Goal: Task Accomplishment & Management: Use online tool/utility

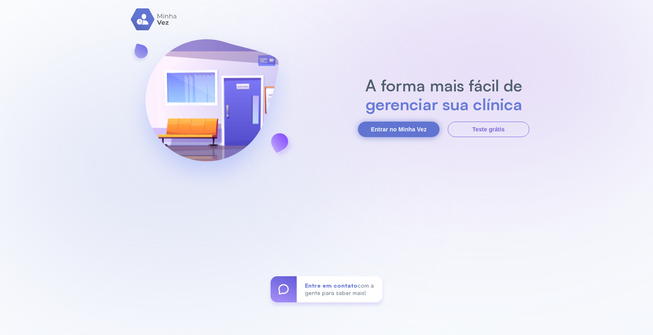
click at [404, 128] on button "Entrar no Minha Vez" at bounding box center [399, 130] width 82 height 16
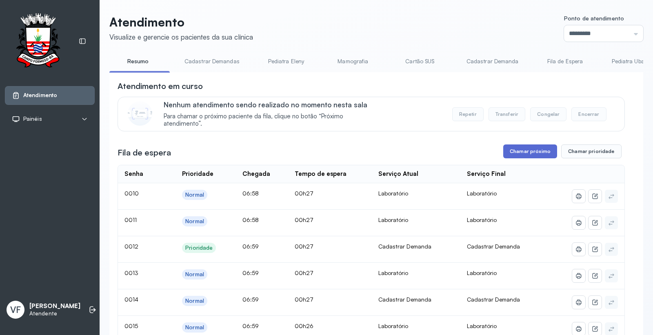
click at [521, 151] on button "Chamar próximo" at bounding box center [530, 151] width 54 height 14
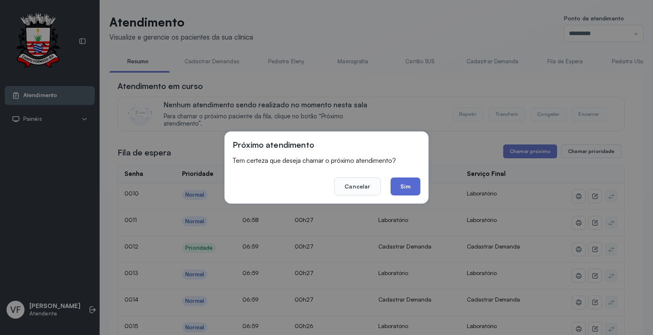
click at [404, 188] on button "Sim" at bounding box center [406, 187] width 30 height 18
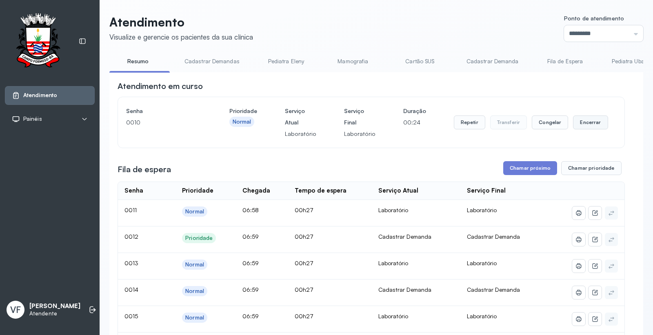
click at [587, 127] on button "Encerrar" at bounding box center [590, 123] width 35 height 14
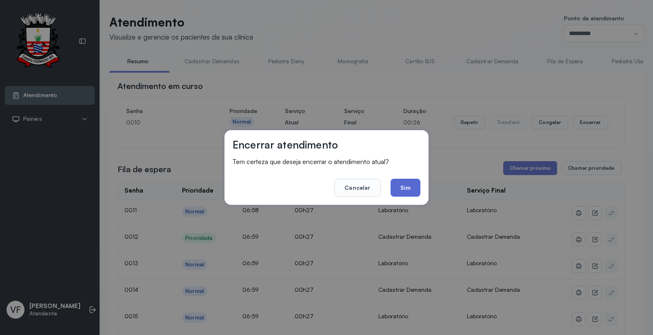
click at [407, 182] on button "Sim" at bounding box center [406, 188] width 30 height 18
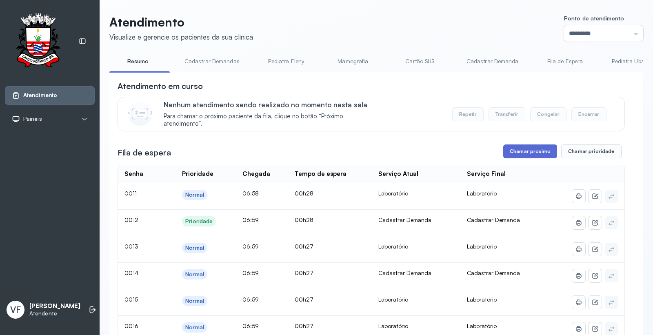
click at [527, 151] on button "Chamar próximo" at bounding box center [530, 151] width 54 height 14
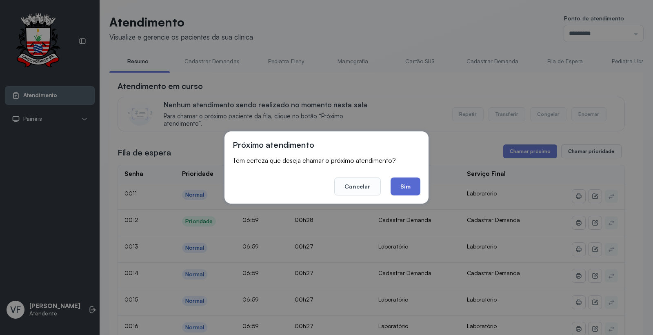
click at [405, 185] on button "Sim" at bounding box center [406, 187] width 30 height 18
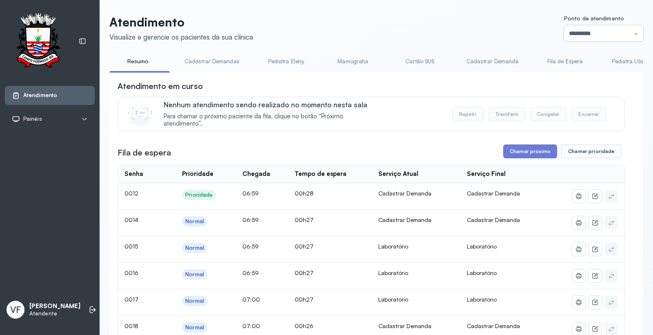
click at [580, 32] on input "*********" at bounding box center [603, 33] width 79 height 16
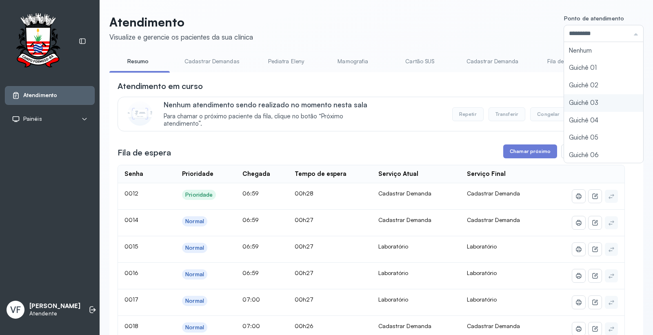
type input "*********"
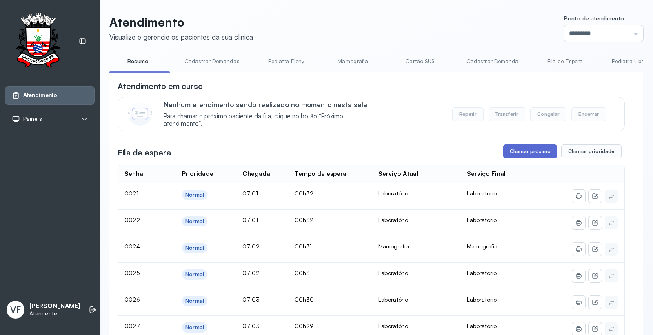
click at [523, 152] on button "Chamar próximo" at bounding box center [530, 151] width 54 height 14
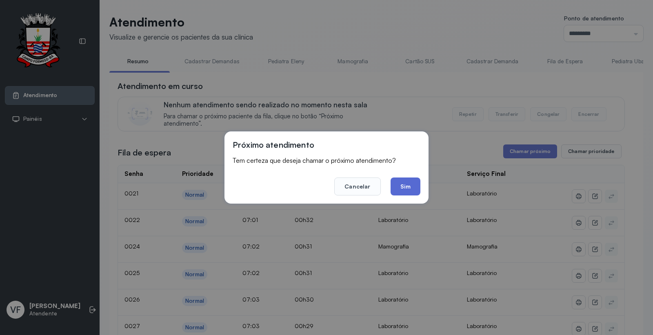
click at [402, 182] on button "Sim" at bounding box center [406, 187] width 30 height 18
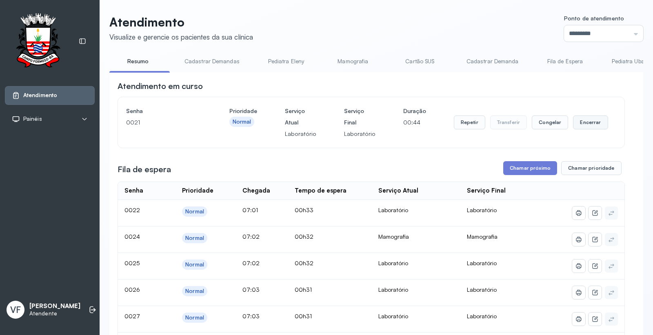
click at [582, 124] on button "Encerrar" at bounding box center [590, 123] width 35 height 14
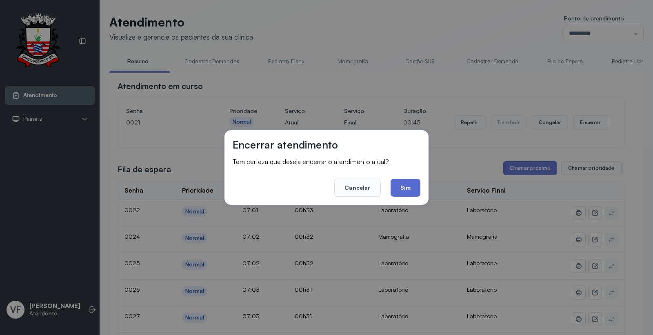
click at [403, 181] on button "Sim" at bounding box center [406, 188] width 30 height 18
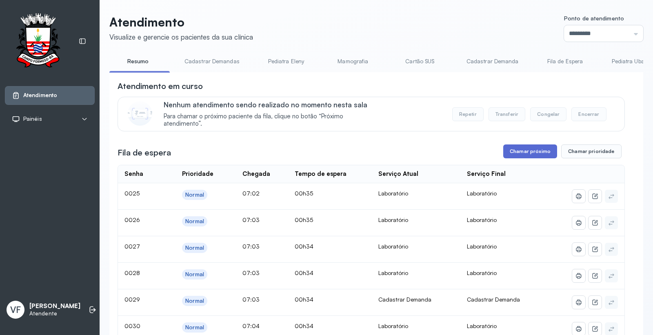
click at [518, 153] on button "Chamar próximo" at bounding box center [530, 151] width 54 height 14
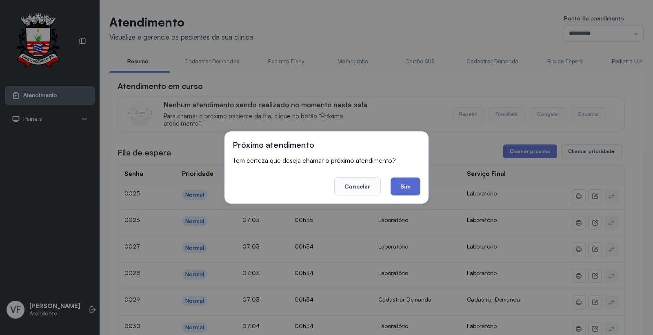
click at [403, 184] on button "Sim" at bounding box center [406, 187] width 30 height 18
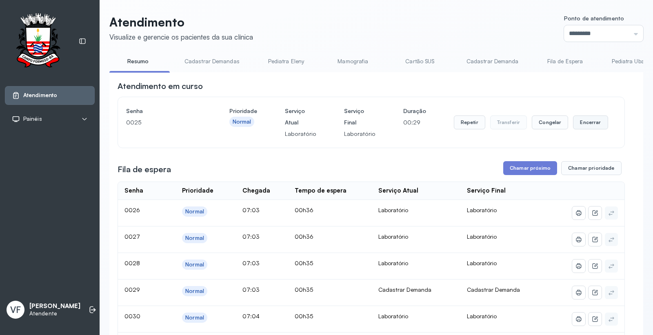
click at [587, 123] on button "Encerrar" at bounding box center [590, 123] width 35 height 14
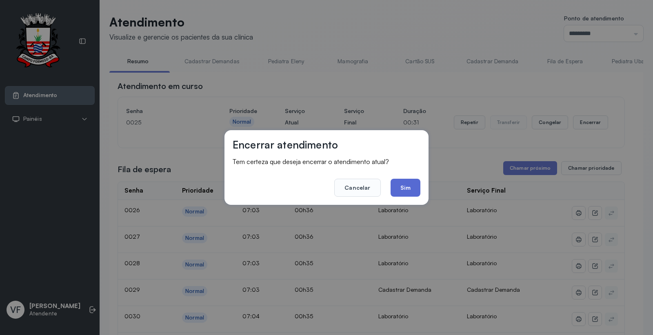
click at [410, 187] on button "Sim" at bounding box center [406, 188] width 30 height 18
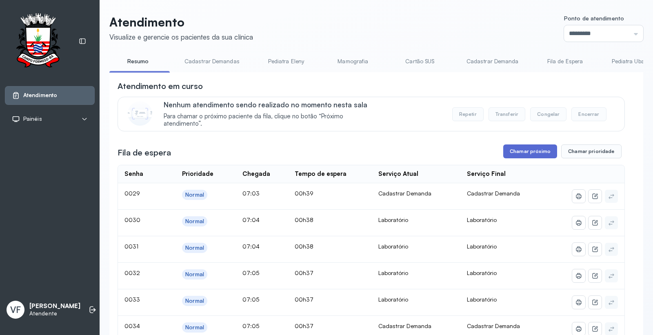
click at [525, 150] on button "Chamar próximo" at bounding box center [530, 151] width 54 height 14
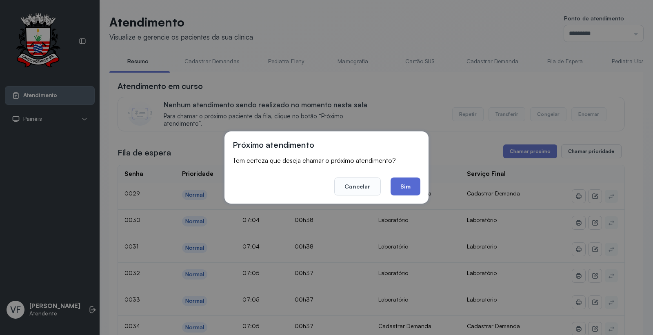
click at [400, 184] on button "Sim" at bounding box center [406, 187] width 30 height 18
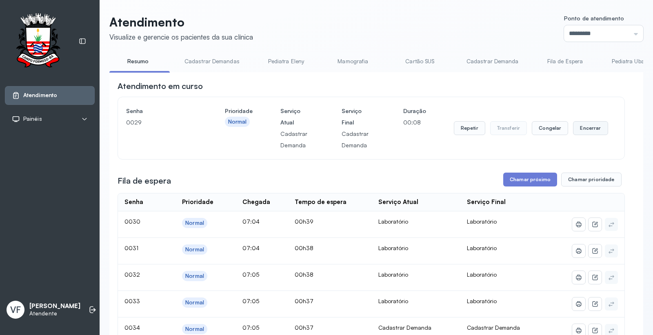
click at [587, 124] on button "Encerrar" at bounding box center [590, 128] width 35 height 14
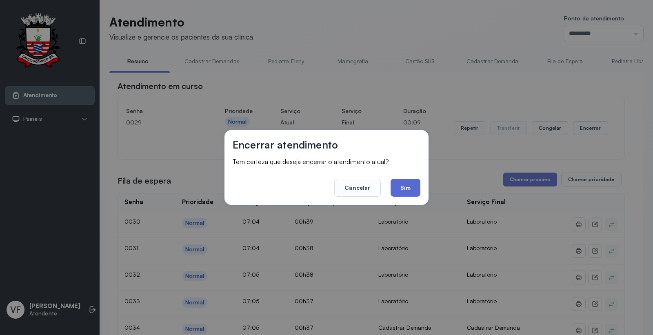
click at [409, 187] on button "Sim" at bounding box center [406, 188] width 30 height 18
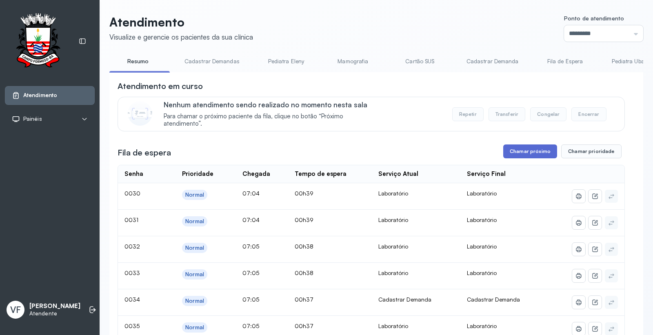
click at [530, 150] on button "Chamar próximo" at bounding box center [530, 151] width 54 height 14
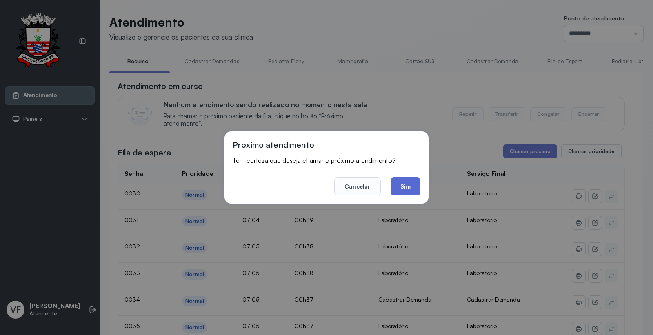
click at [398, 182] on button "Sim" at bounding box center [406, 187] width 30 height 18
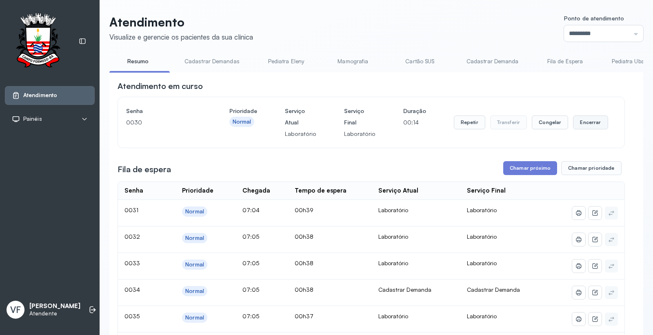
click at [582, 125] on button "Encerrar" at bounding box center [590, 123] width 35 height 14
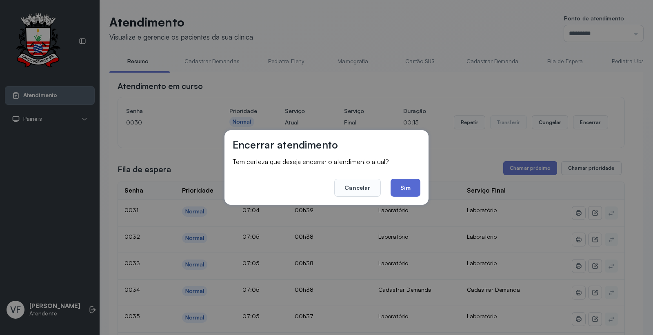
click at [404, 187] on button "Sim" at bounding box center [406, 188] width 30 height 18
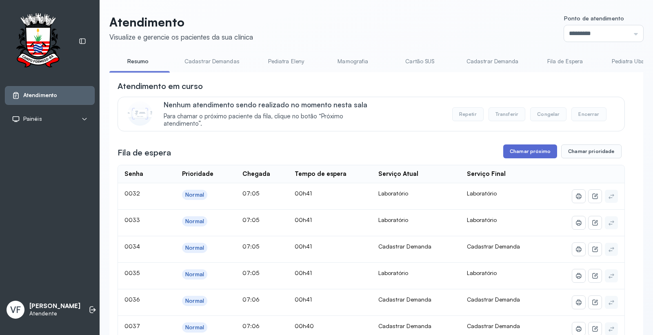
click at [527, 149] on button "Chamar próximo" at bounding box center [530, 151] width 54 height 14
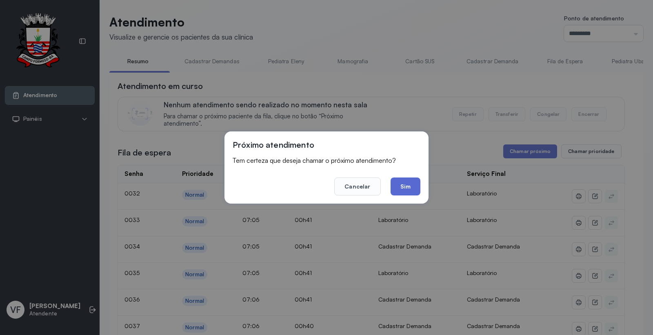
click at [403, 189] on button "Sim" at bounding box center [406, 187] width 30 height 18
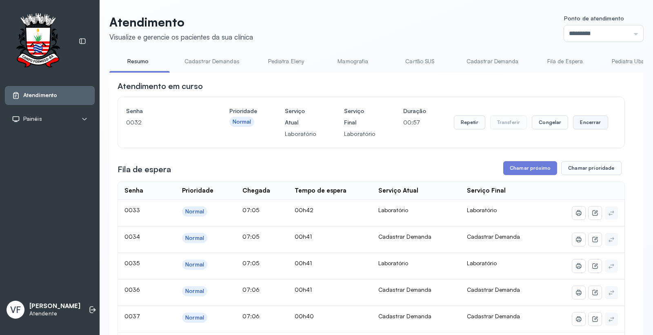
click at [585, 121] on button "Encerrar" at bounding box center [590, 123] width 35 height 14
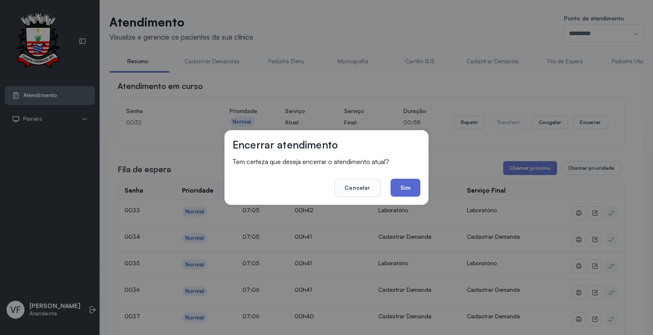
click at [407, 182] on button "Sim" at bounding box center [406, 188] width 30 height 18
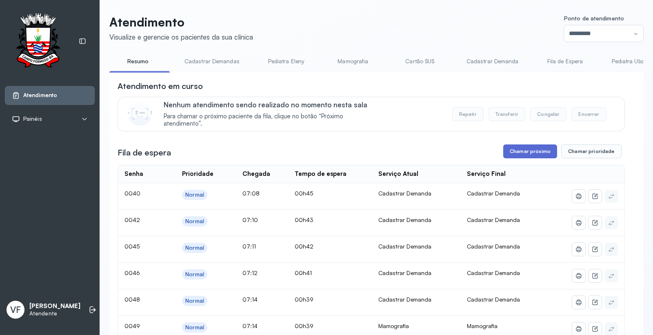
click at [529, 153] on button "Chamar próximo" at bounding box center [530, 151] width 54 height 14
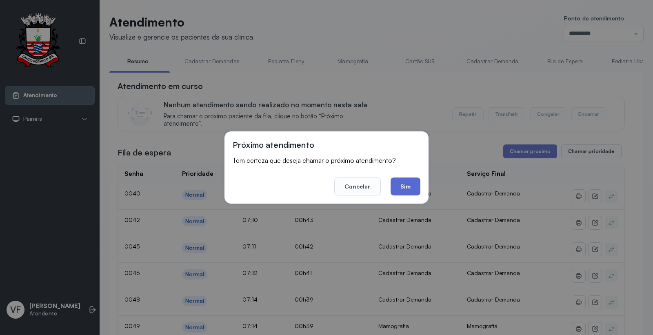
click at [410, 181] on button "Sim" at bounding box center [406, 187] width 30 height 18
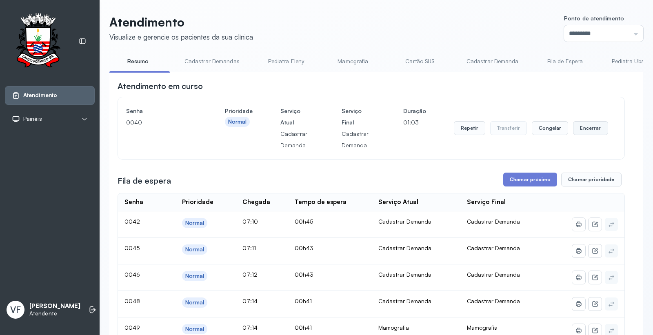
click at [582, 131] on button "Encerrar" at bounding box center [590, 128] width 35 height 14
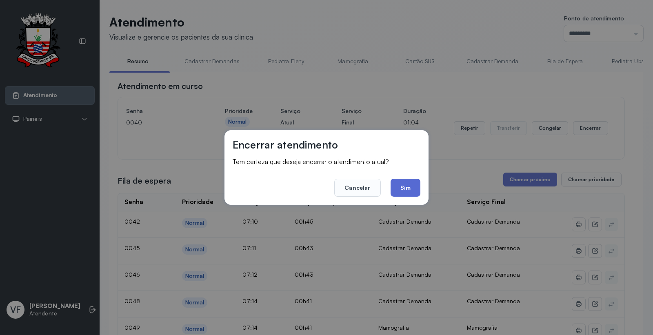
click at [403, 190] on button "Sim" at bounding box center [406, 188] width 30 height 18
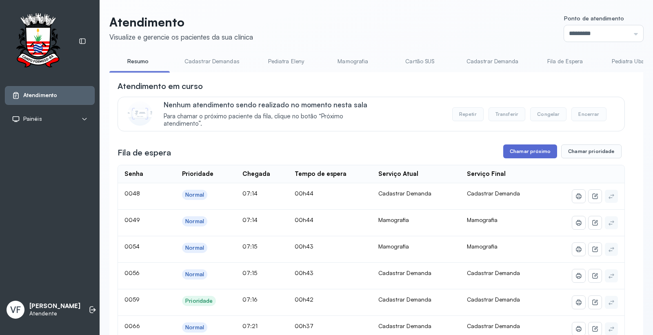
click at [533, 152] on button "Chamar próximo" at bounding box center [530, 151] width 54 height 14
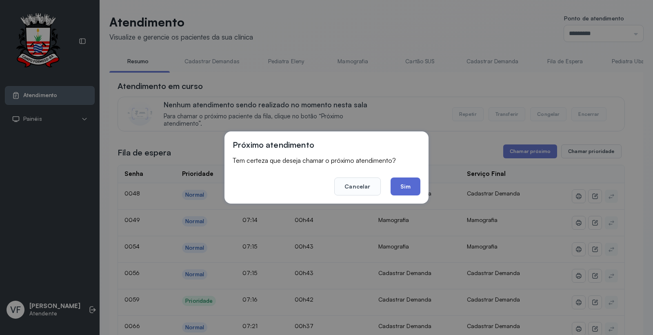
click at [406, 182] on button "Sim" at bounding box center [406, 187] width 30 height 18
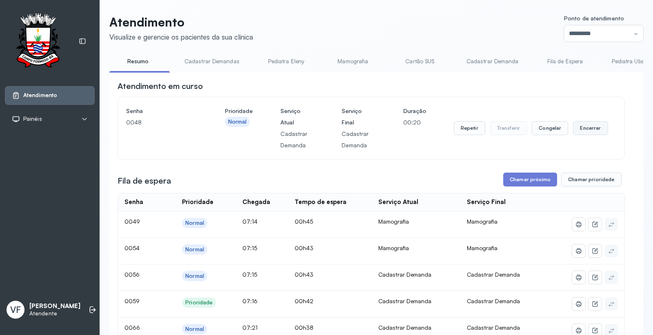
click at [576, 129] on button "Encerrar" at bounding box center [590, 128] width 35 height 14
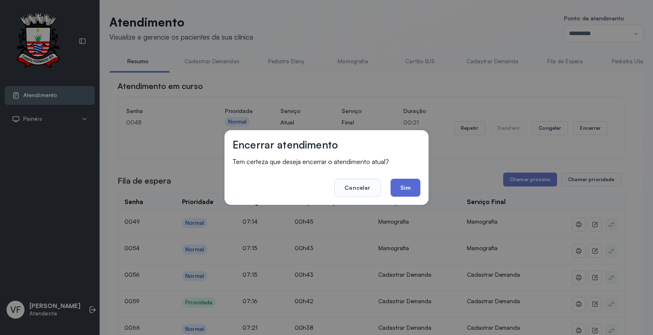
click at [404, 184] on button "Sim" at bounding box center [406, 188] width 30 height 18
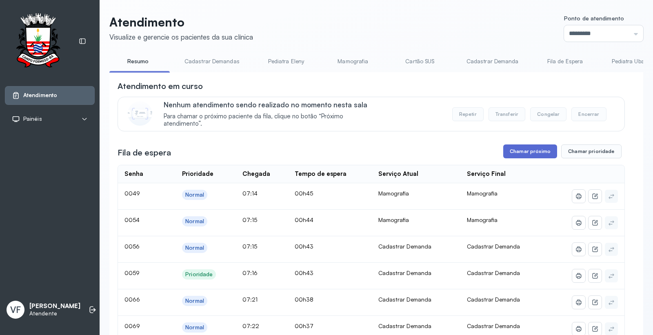
click at [520, 152] on button "Chamar próximo" at bounding box center [530, 151] width 54 height 14
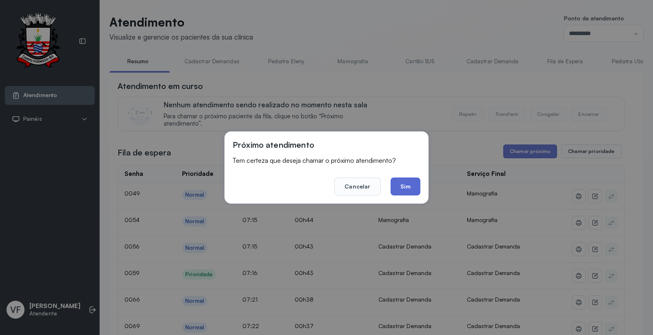
click at [407, 184] on button "Sim" at bounding box center [406, 187] width 30 height 18
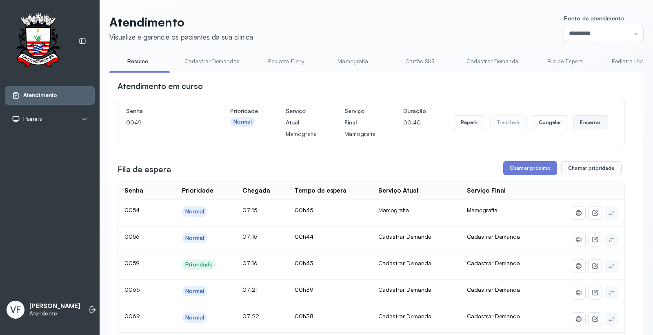
click at [589, 122] on button "Encerrar" at bounding box center [590, 123] width 35 height 14
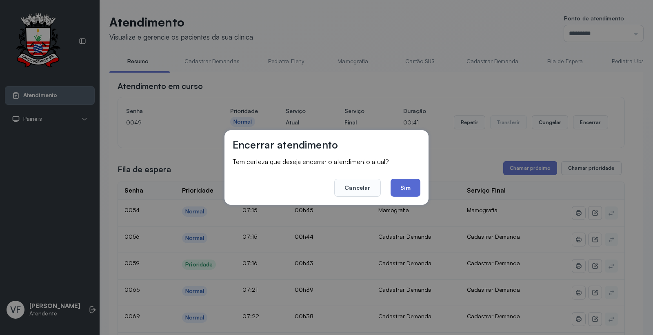
click at [405, 186] on button "Sim" at bounding box center [406, 188] width 30 height 18
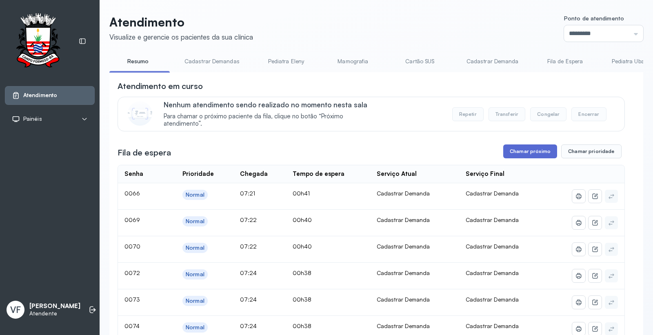
click at [523, 150] on button "Chamar próximo" at bounding box center [530, 151] width 54 height 14
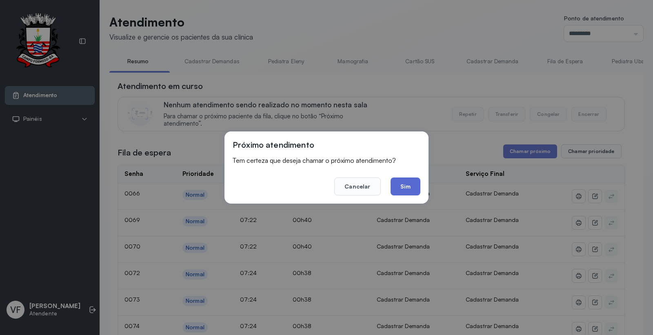
click at [398, 184] on button "Sim" at bounding box center [406, 187] width 30 height 18
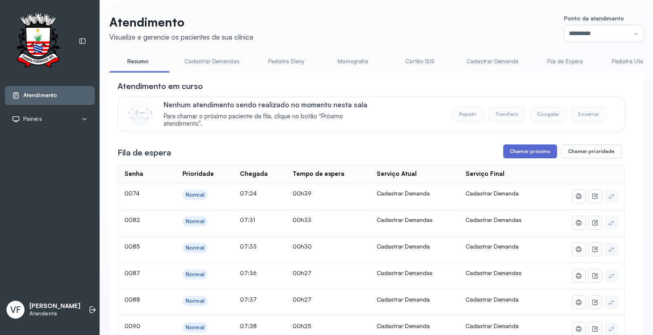
click at [523, 149] on button "Chamar próximo" at bounding box center [530, 151] width 54 height 14
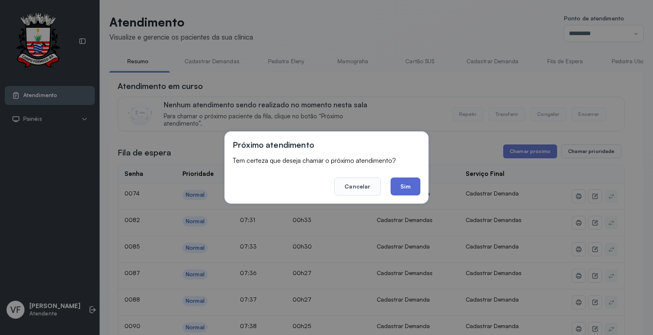
click at [410, 184] on button "Sim" at bounding box center [406, 187] width 30 height 18
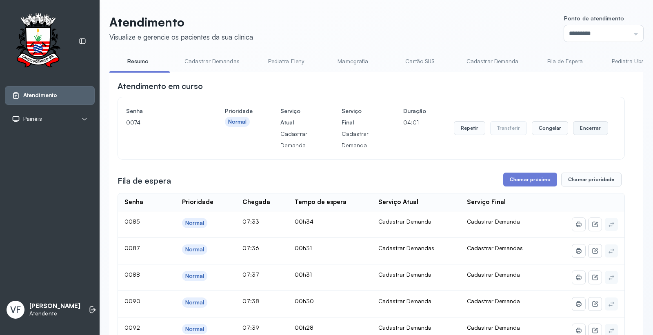
click at [581, 127] on button "Encerrar" at bounding box center [590, 128] width 35 height 14
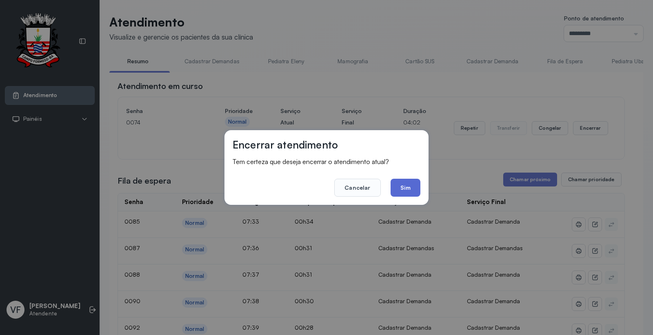
click at [409, 182] on button "Sim" at bounding box center [406, 188] width 30 height 18
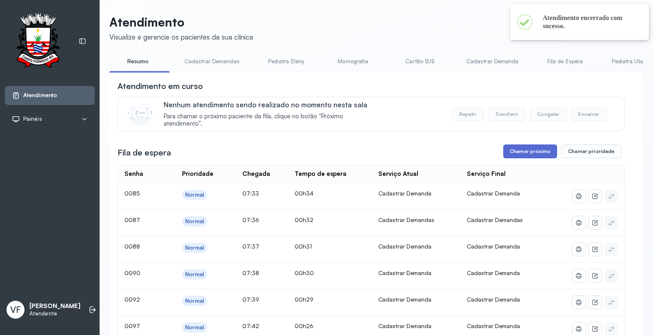
click at [522, 146] on button "Chamar próximo" at bounding box center [530, 151] width 54 height 14
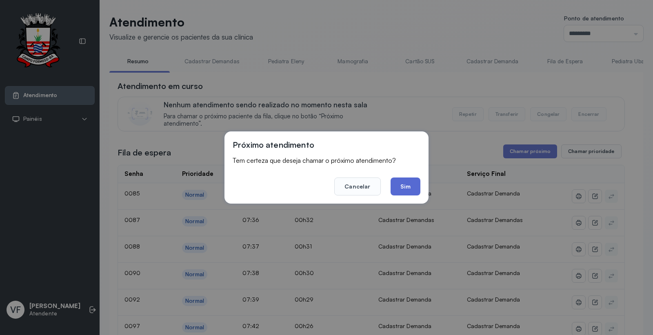
click at [406, 186] on button "Sim" at bounding box center [406, 187] width 30 height 18
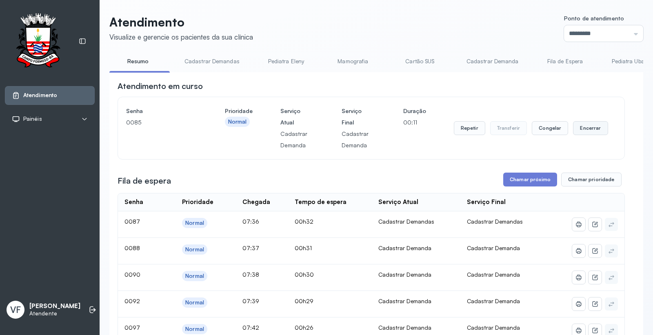
click at [590, 125] on button "Encerrar" at bounding box center [590, 128] width 35 height 14
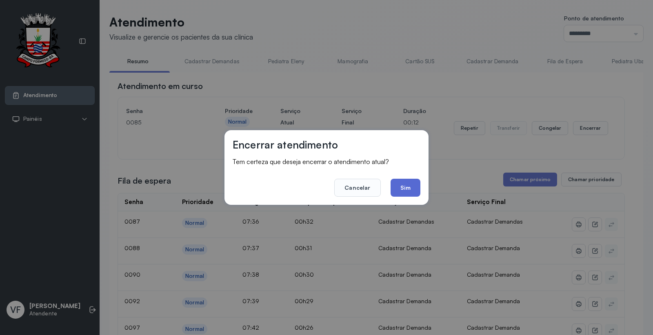
click at [404, 184] on button "Sim" at bounding box center [406, 188] width 30 height 18
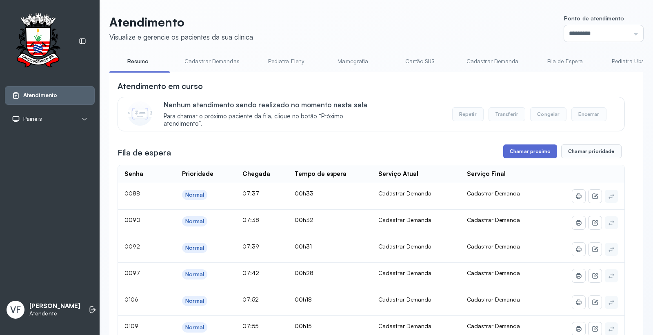
click at [527, 150] on button "Chamar próximo" at bounding box center [530, 151] width 54 height 14
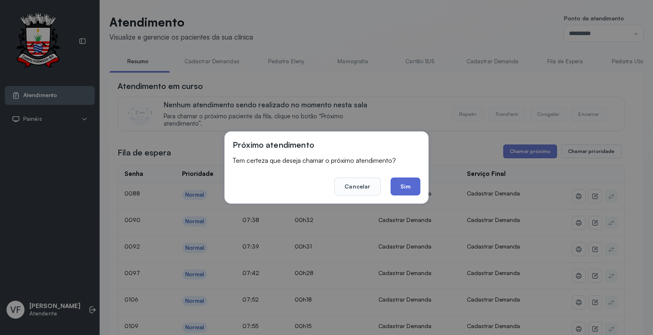
click at [405, 178] on button "Sim" at bounding box center [406, 187] width 30 height 18
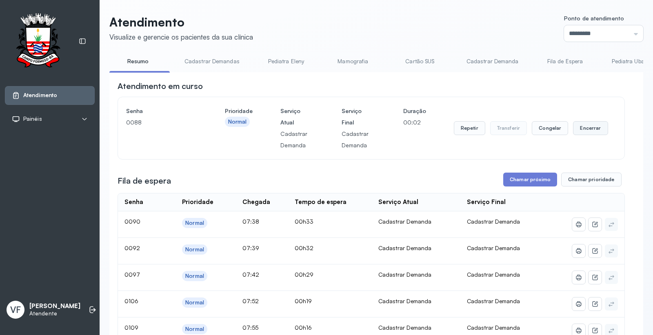
click at [589, 127] on button "Encerrar" at bounding box center [590, 128] width 35 height 14
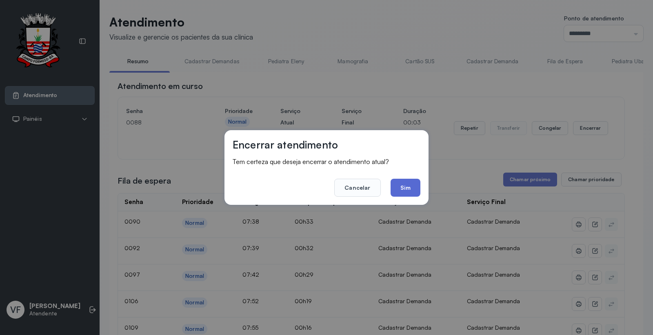
click at [404, 185] on button "Sim" at bounding box center [406, 188] width 30 height 18
